Goal: Transaction & Acquisition: Purchase product/service

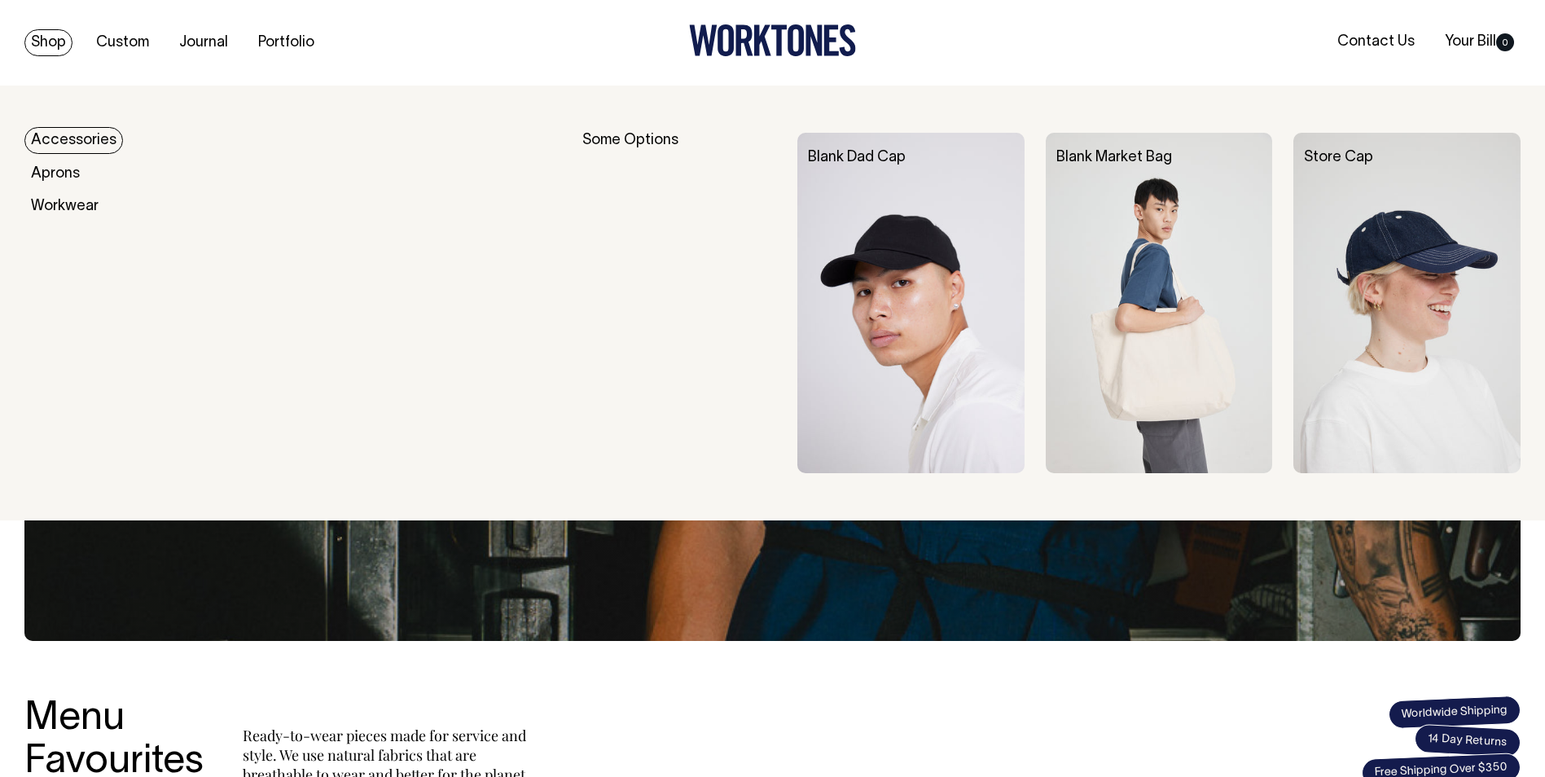
click at [37, 40] on link "Shop" at bounding box center [48, 42] width 48 height 27
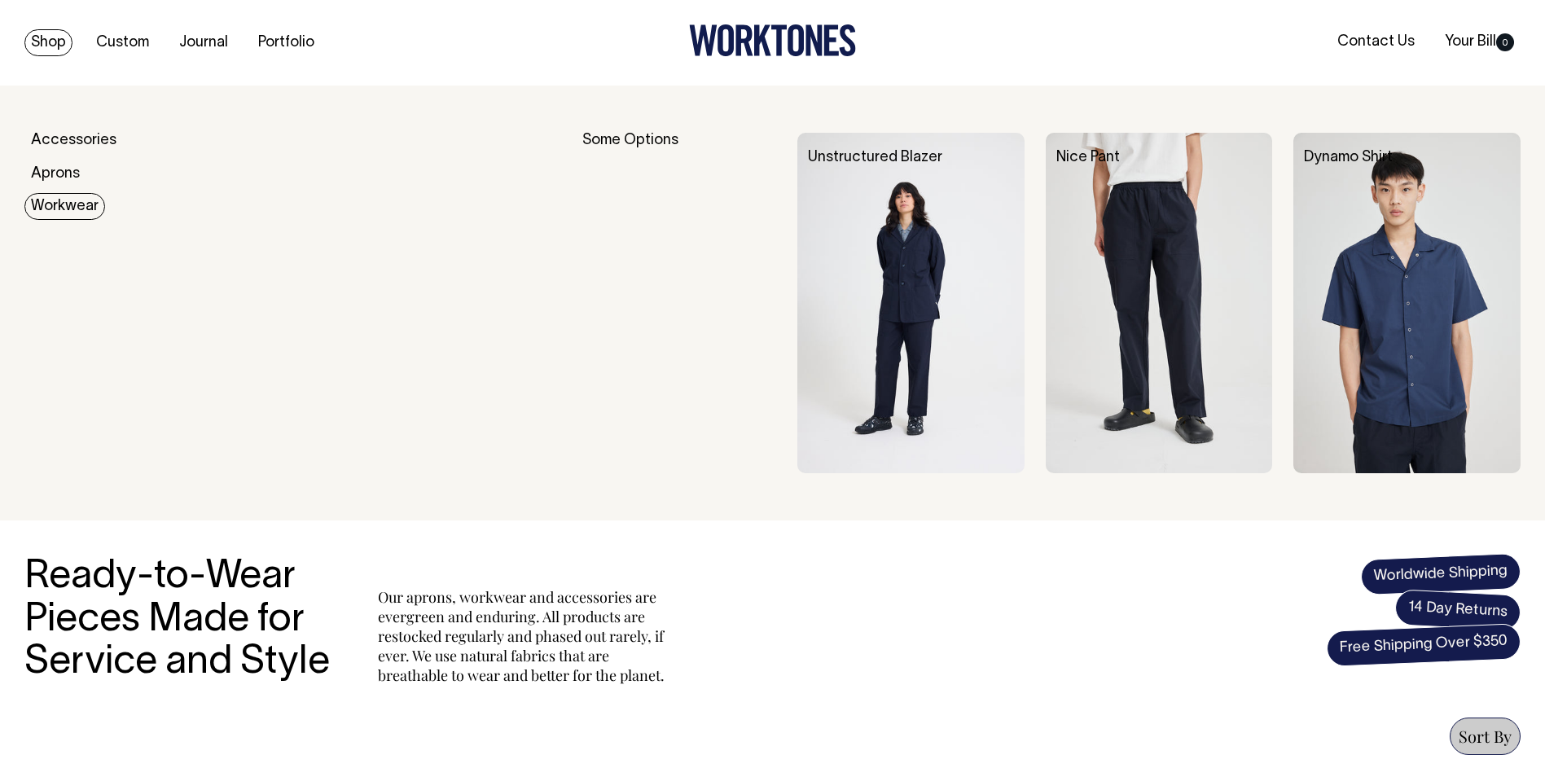
click at [60, 203] on link "Workwear" at bounding box center [64, 206] width 81 height 27
click at [72, 214] on link "Workwear" at bounding box center [64, 206] width 81 height 27
click at [849, 252] on img at bounding box center [910, 303] width 227 height 340
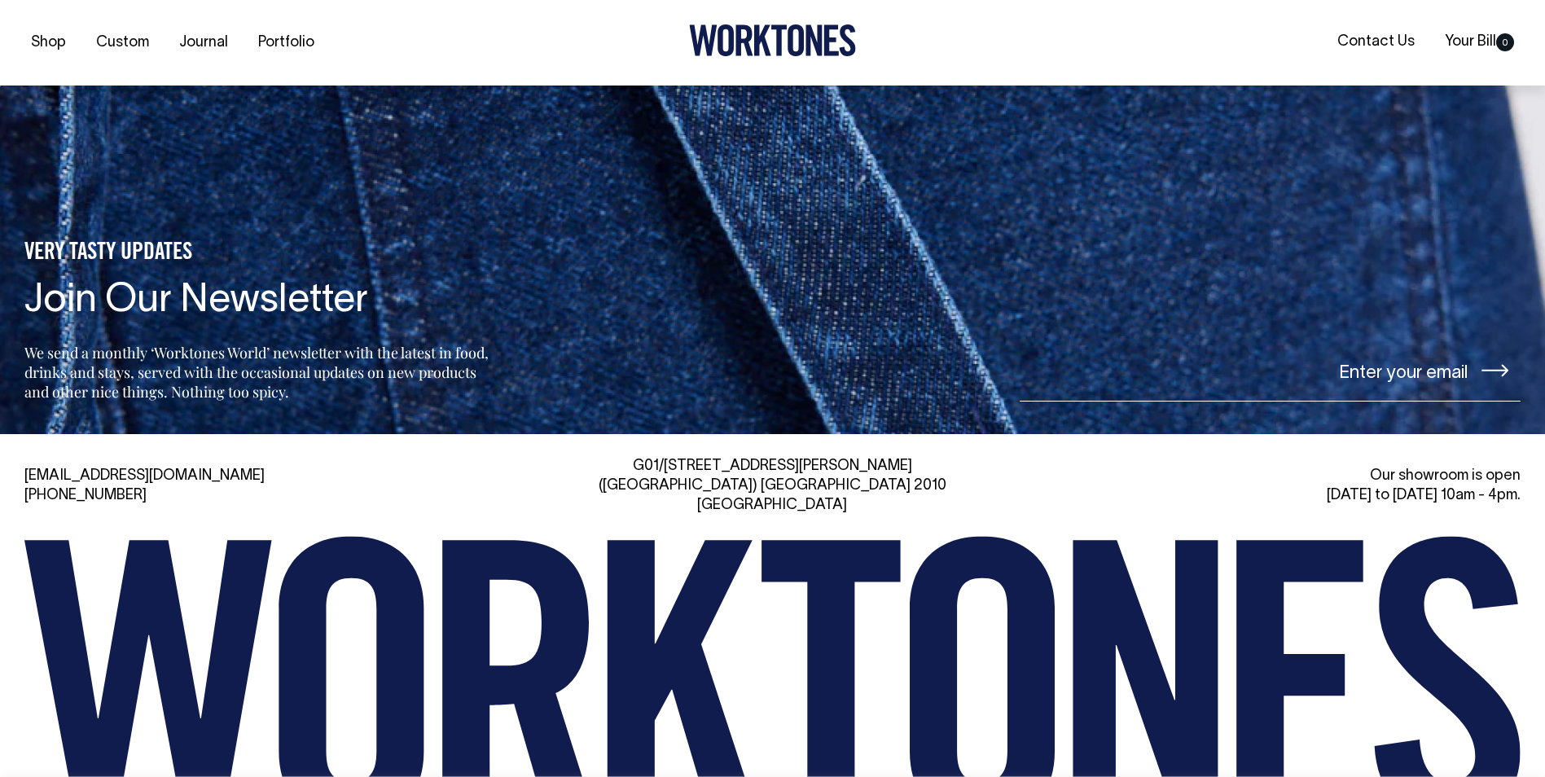
scroll to position [2606, 0]
